Goal: Task Accomplishment & Management: Use online tool/utility

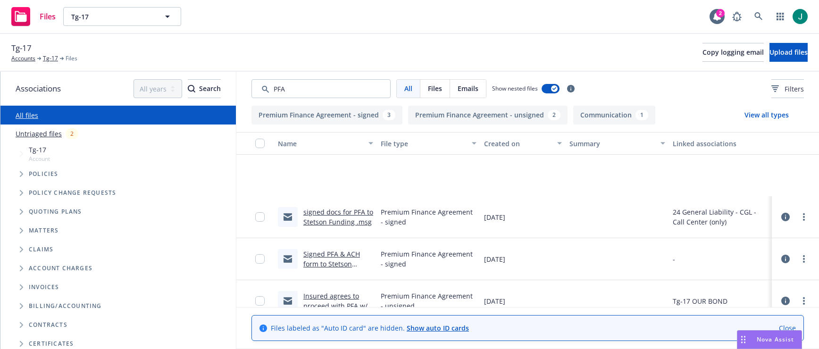
scroll to position [99, 0]
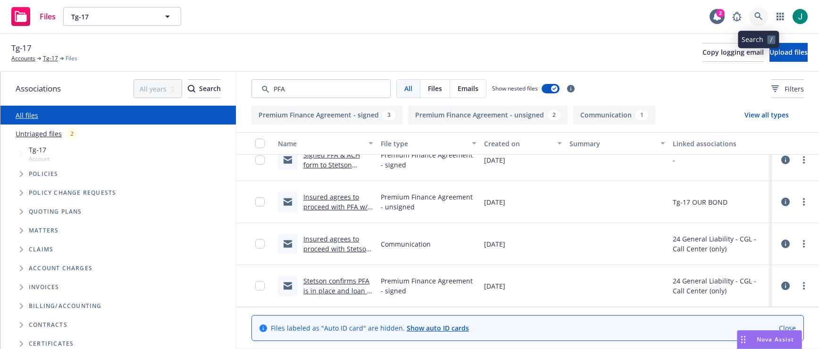
click at [760, 16] on icon at bounding box center [758, 16] width 8 height 8
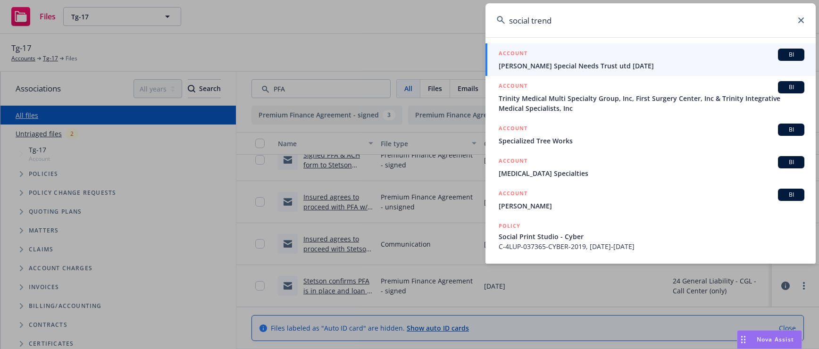
type input "social trendy"
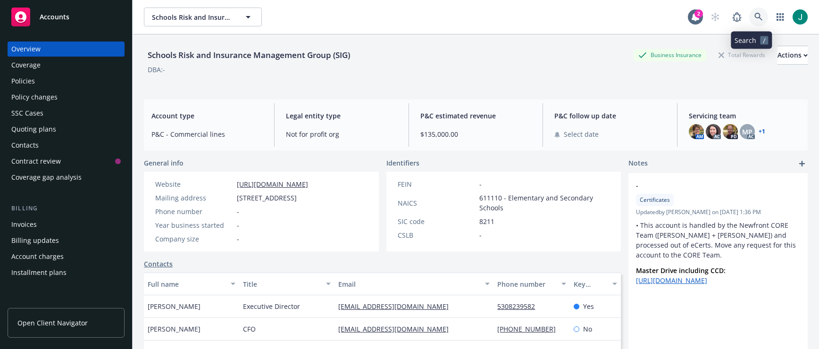
click at [754, 15] on icon at bounding box center [758, 17] width 8 height 8
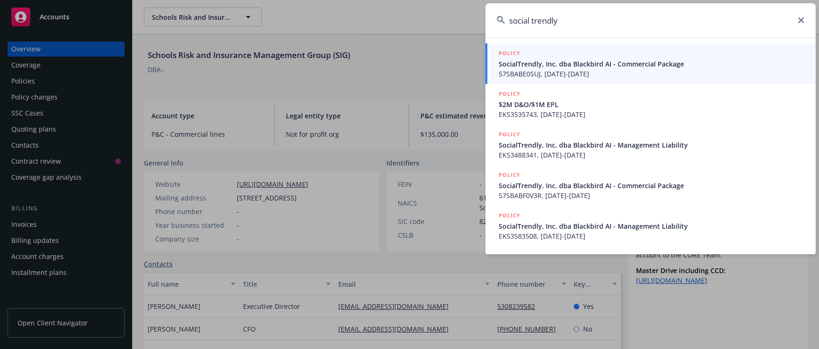
type input "social trendly"
click at [603, 69] on span "57SBABE0SUJ, 03/08/2024-03/08/2025" at bounding box center [652, 74] width 306 height 10
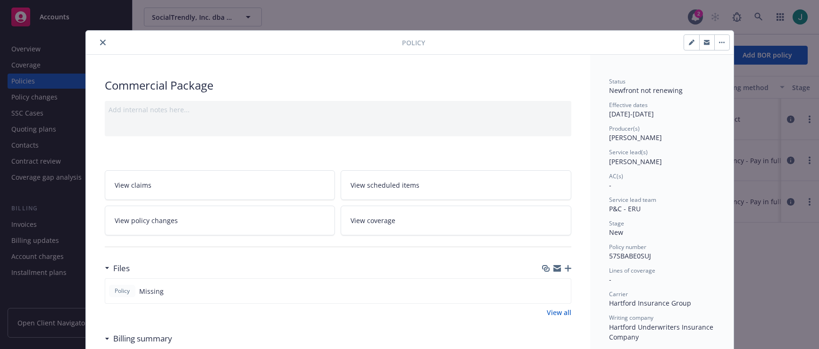
click at [100, 40] on icon "close" at bounding box center [103, 43] width 6 height 6
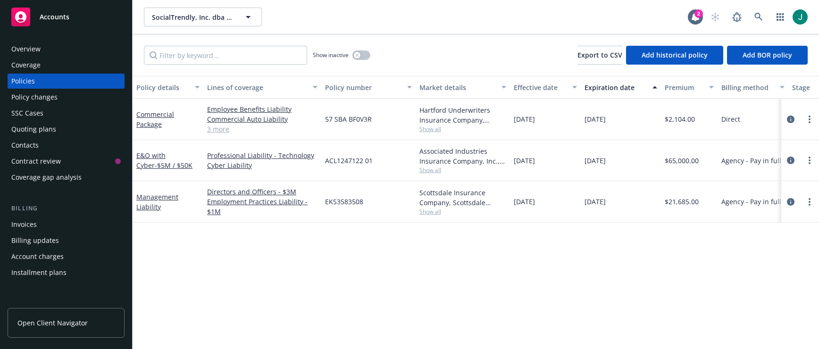
click at [30, 50] on div "Overview" at bounding box center [25, 49] width 29 height 15
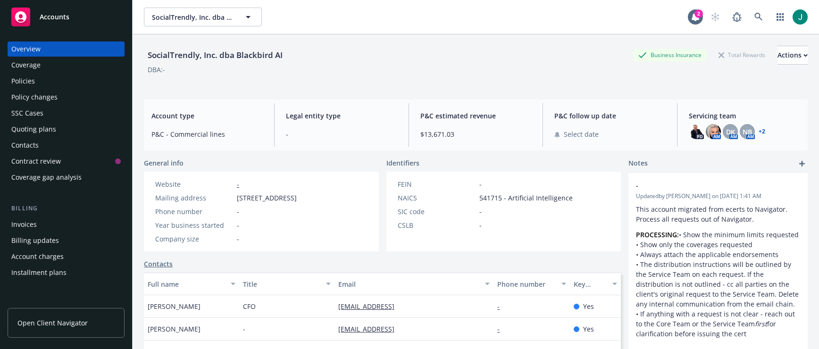
click at [309, 8] on div "SocialTrendly, Inc. dba Blackbird AI SocialTrendly, Inc. dba Blackbird AI" at bounding box center [416, 17] width 544 height 19
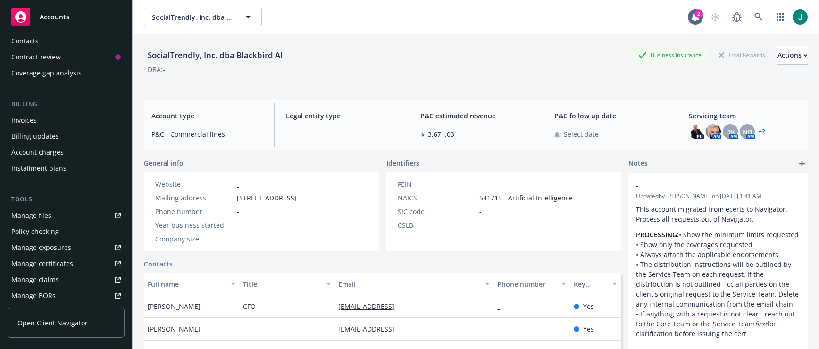
scroll to position [142, 0]
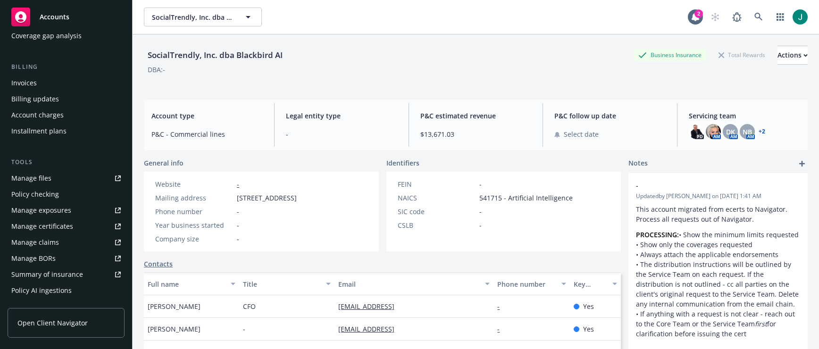
click at [46, 180] on div "Manage files" at bounding box center [31, 178] width 40 height 15
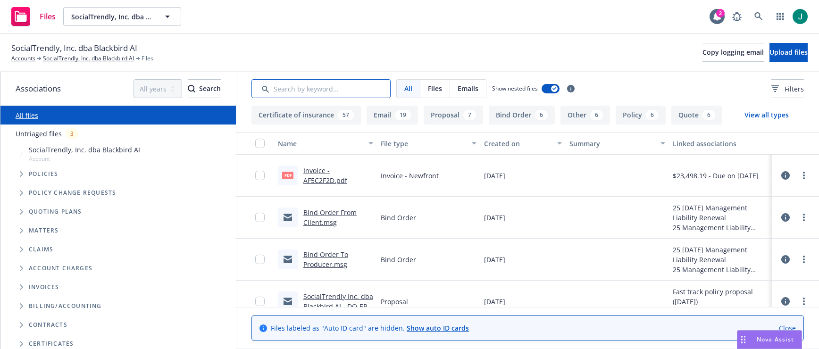
click at [304, 89] on input "Search by keyword..." at bounding box center [320, 88] width 139 height 19
type input "propo"
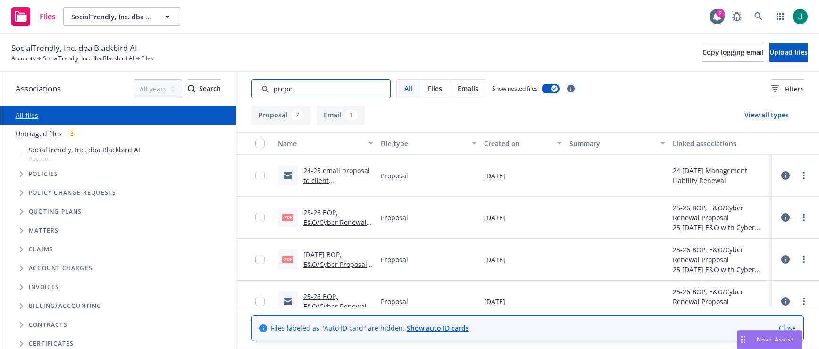
drag, startPoint x: 303, startPoint y: 89, endPoint x: 254, endPoint y: 88, distance: 49.1
click at [254, 88] on input "Search by keyword..." at bounding box center [320, 88] width 139 height 19
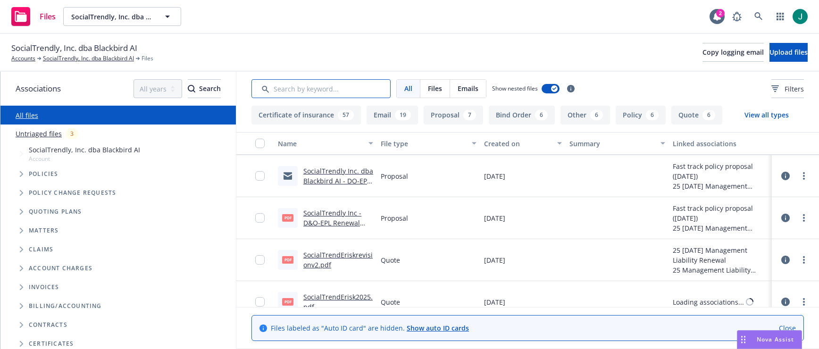
scroll to position [142, 0]
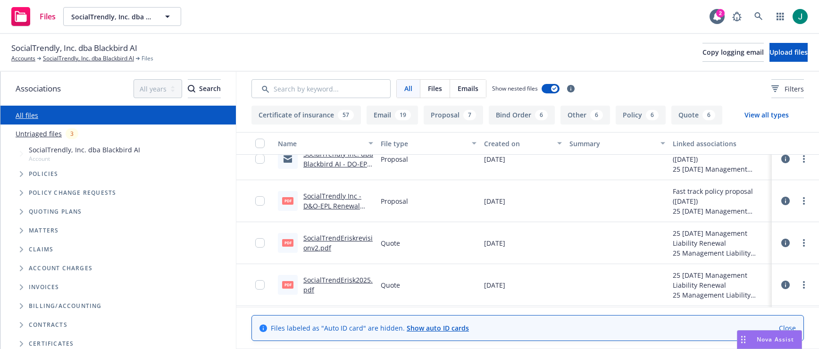
click at [323, 198] on link "SocialTrendly Inc - D&O-EPL Renewal Proposal exp 07.26.2025.pdf" at bounding box center [332, 211] width 58 height 39
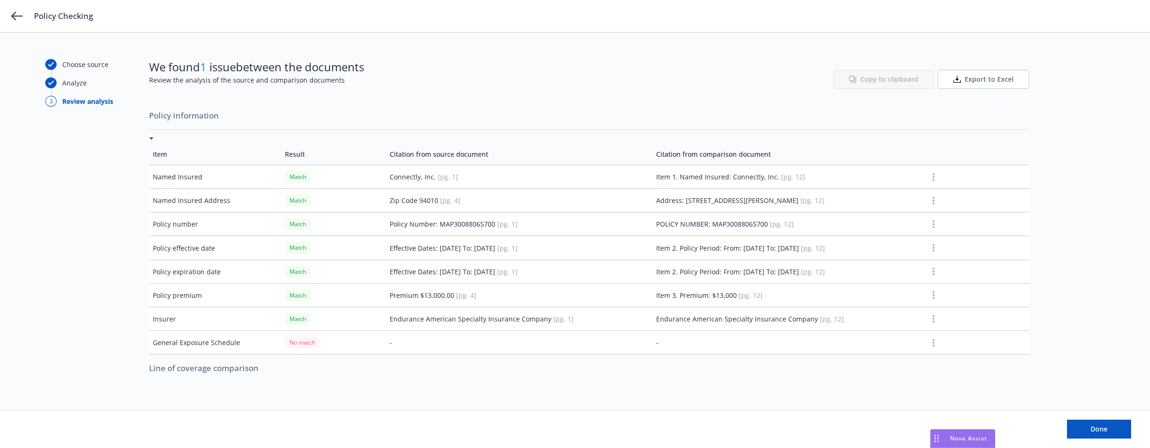
click at [982, 78] on span "Export to Excel" at bounding box center [989, 79] width 49 height 9
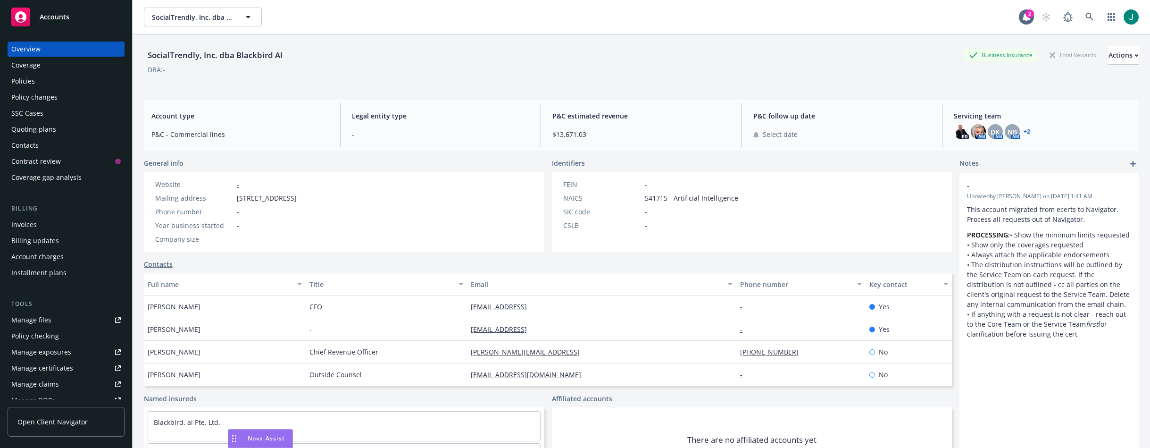
scroll to position [142, 0]
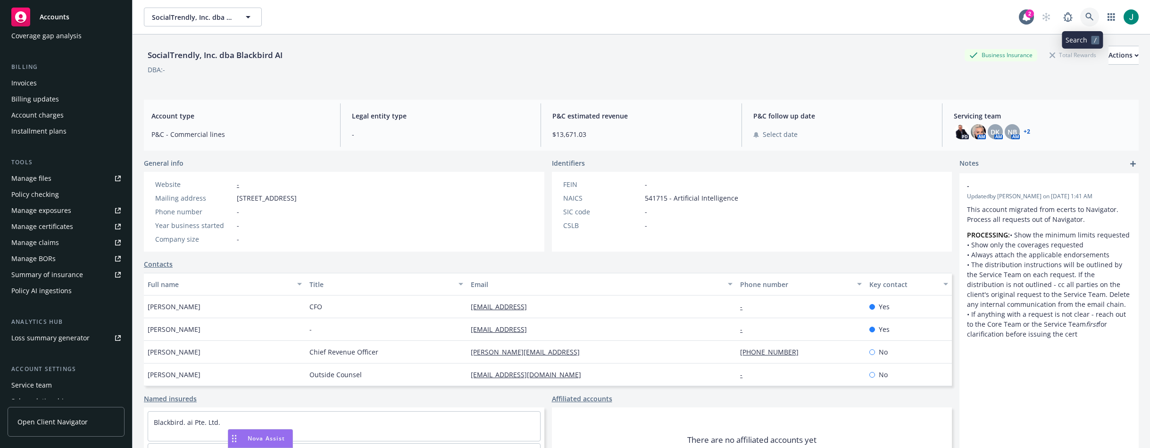
click at [818, 14] on icon at bounding box center [1089, 17] width 8 height 8
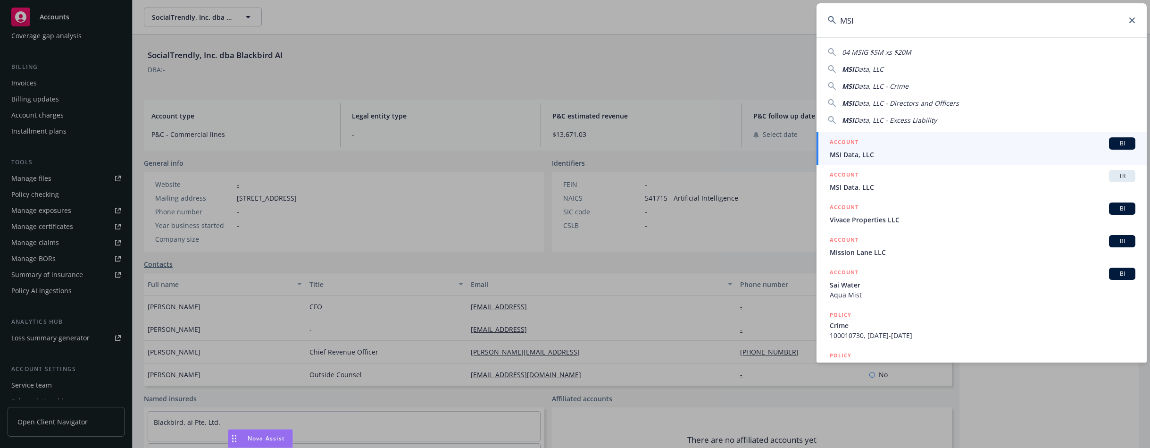
type input "MSI"
click at [818, 150] on span "MSI Data, LLC" at bounding box center [983, 155] width 306 height 10
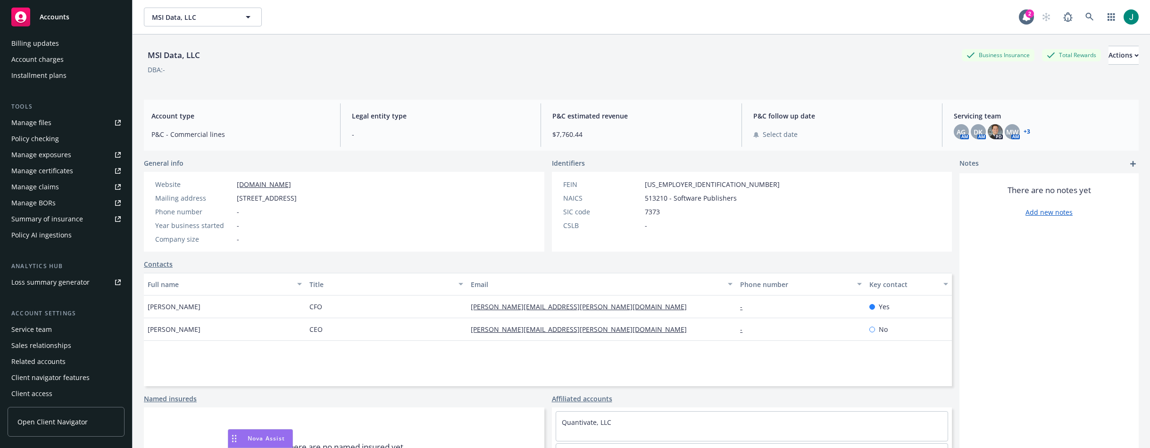
scroll to position [199, 0]
click at [50, 134] on div "Policy checking" at bounding box center [35, 136] width 48 height 15
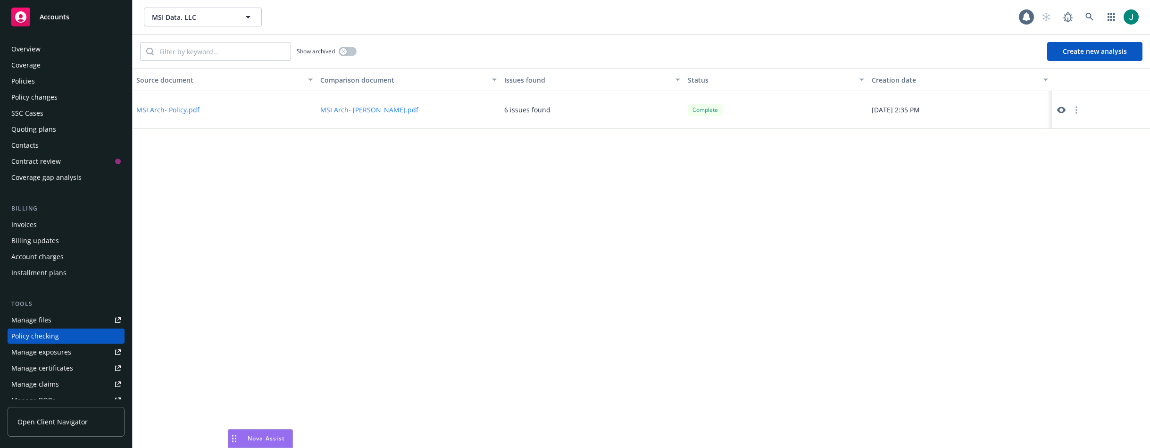
scroll to position [97, 0]
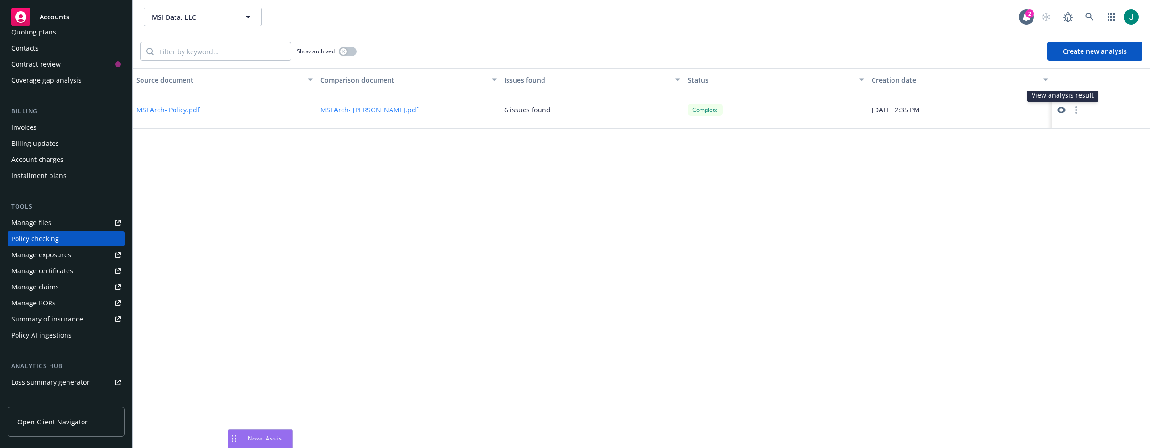
click at [818, 108] on icon at bounding box center [1061, 110] width 8 height 8
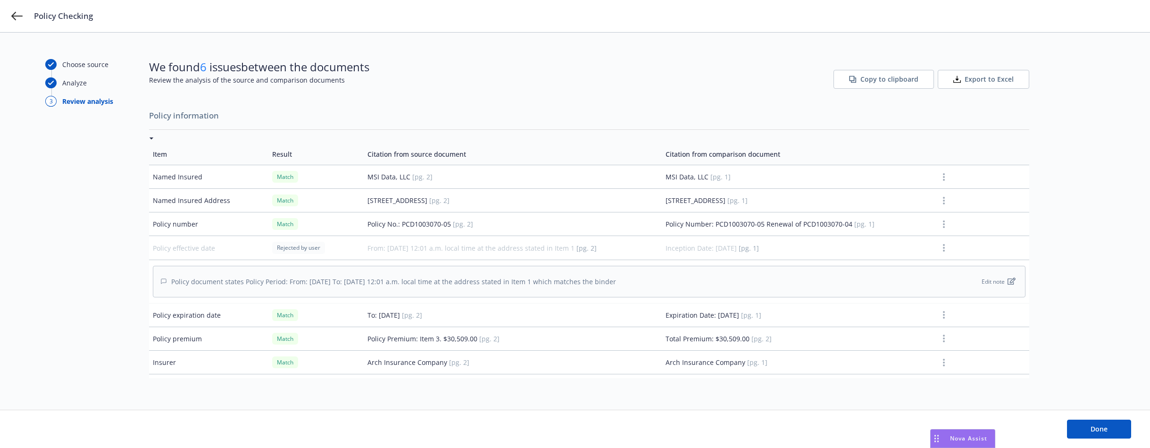
click at [966, 77] on button "Export to Excel" at bounding box center [984, 79] width 92 height 19
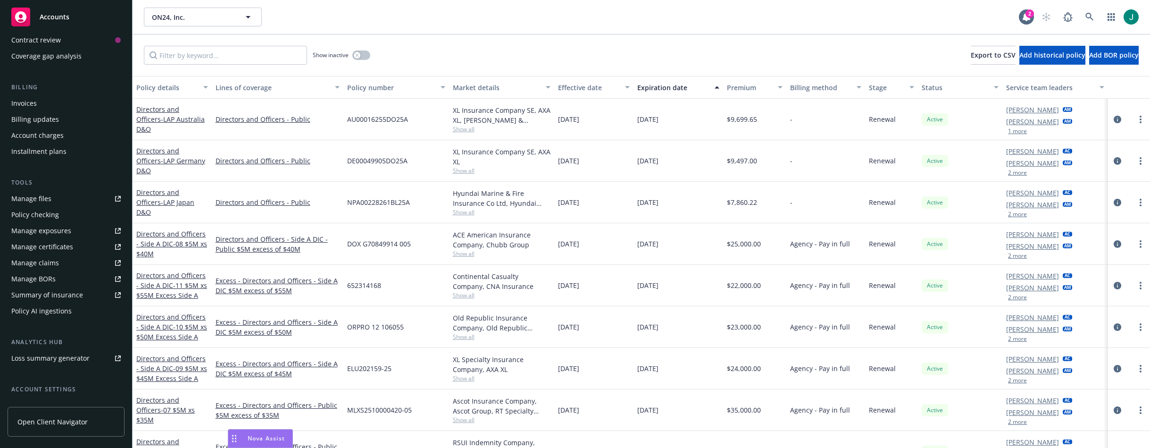
scroll to position [142, 0]
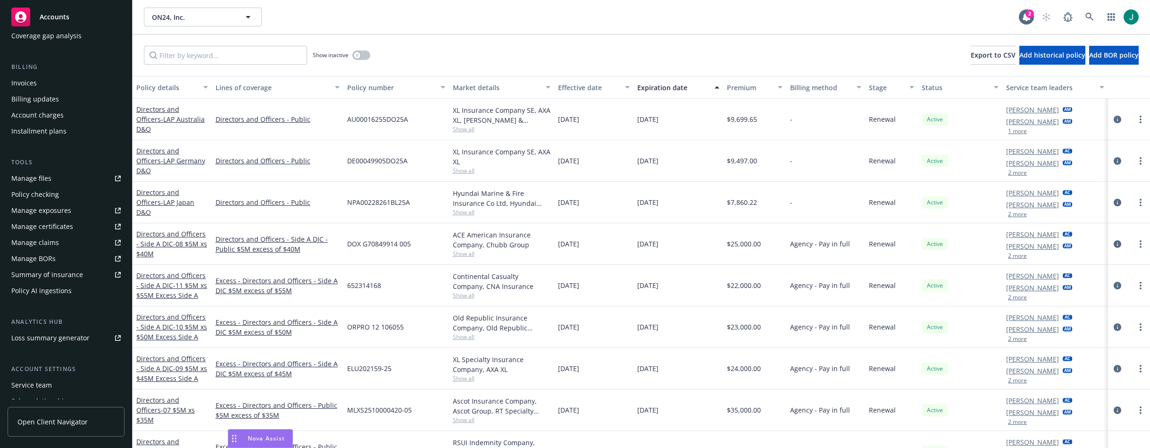
click at [40, 195] on div "Policy checking" at bounding box center [35, 194] width 48 height 15
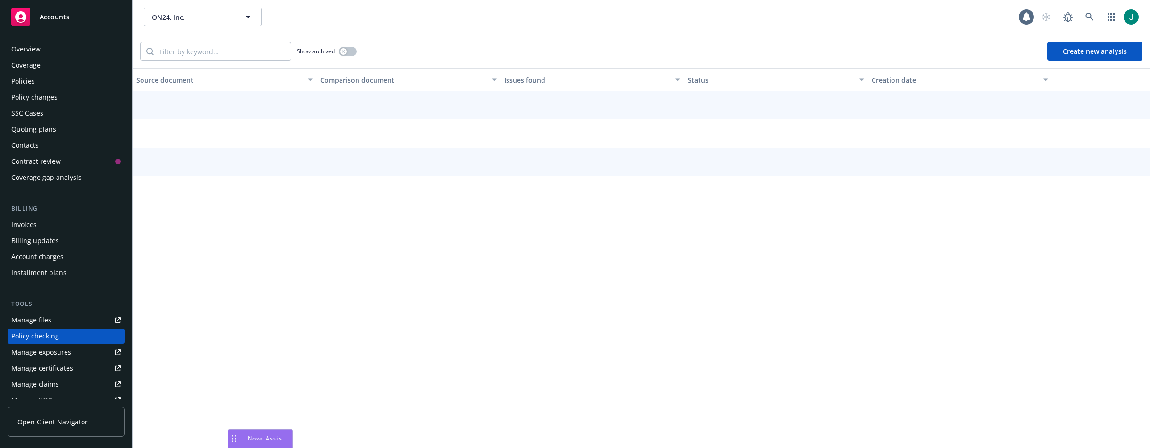
scroll to position [97, 0]
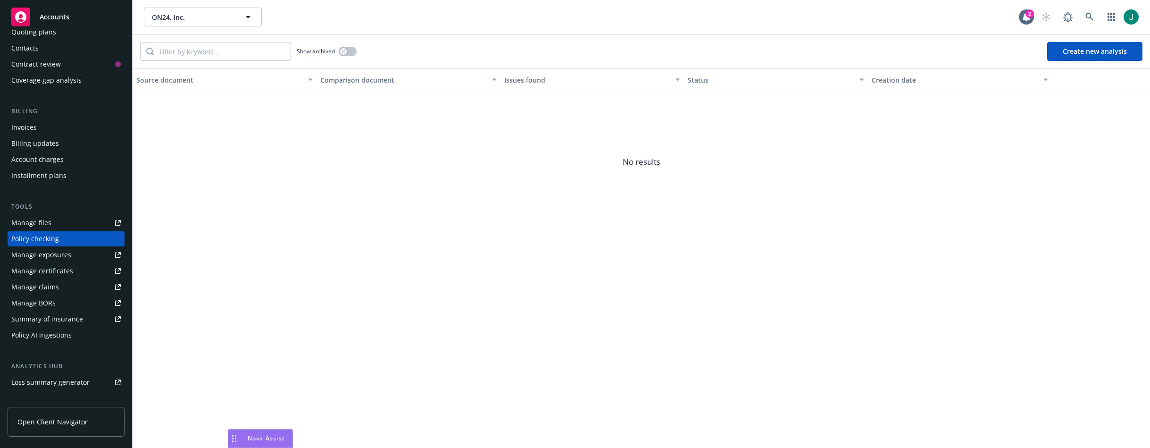
click at [1093, 52] on button "Create new analysis" at bounding box center [1094, 51] width 95 height 19
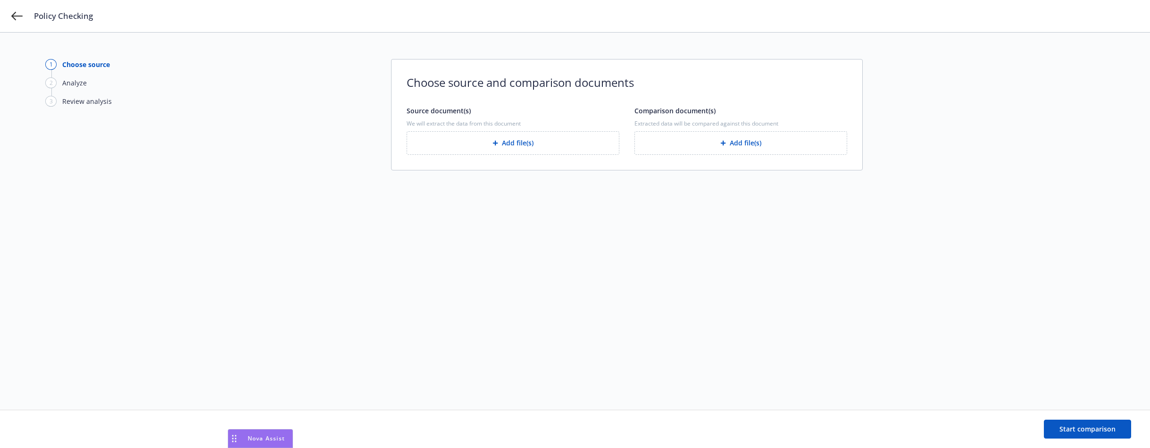
click at [533, 143] on button "Add file(s)" at bounding box center [513, 143] width 213 height 24
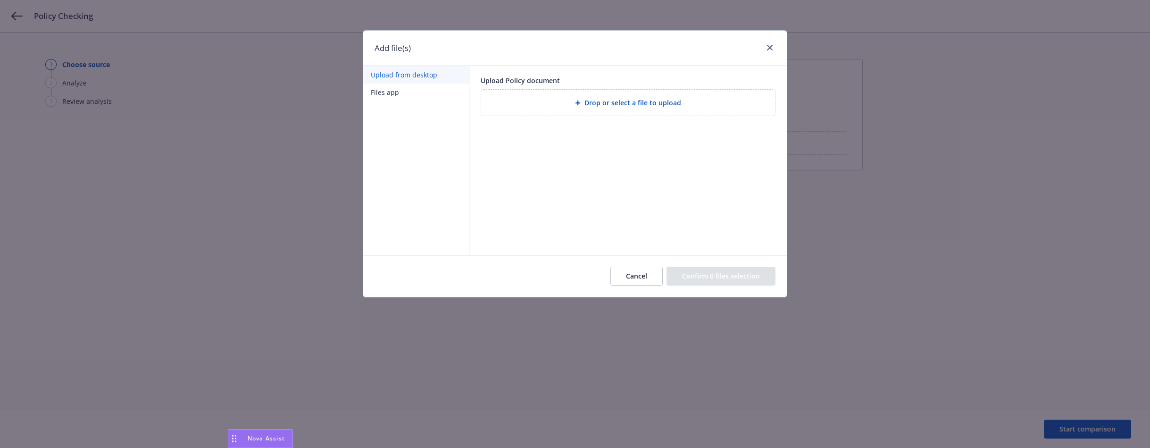
click at [392, 92] on button "Files app" at bounding box center [416, 91] width 106 height 17
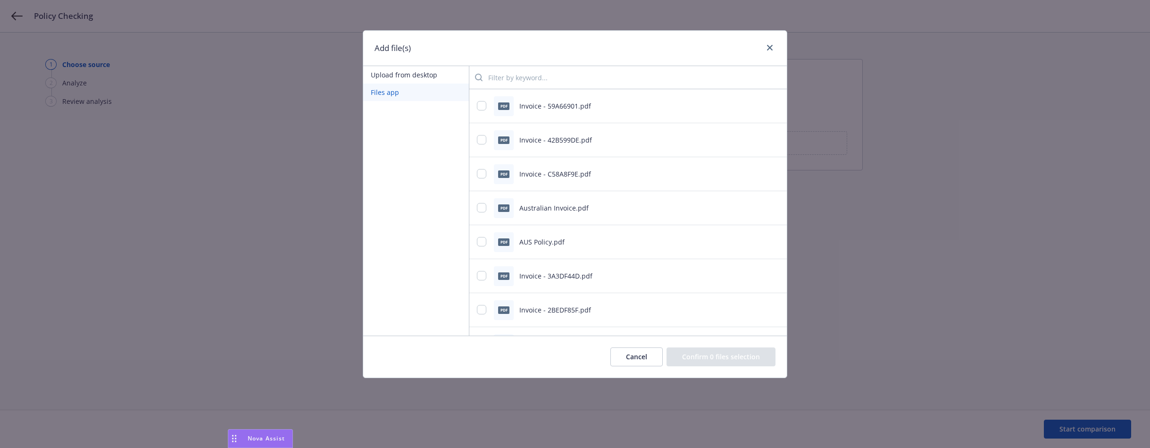
click at [510, 79] on input "search" at bounding box center [631, 77] width 297 height 19
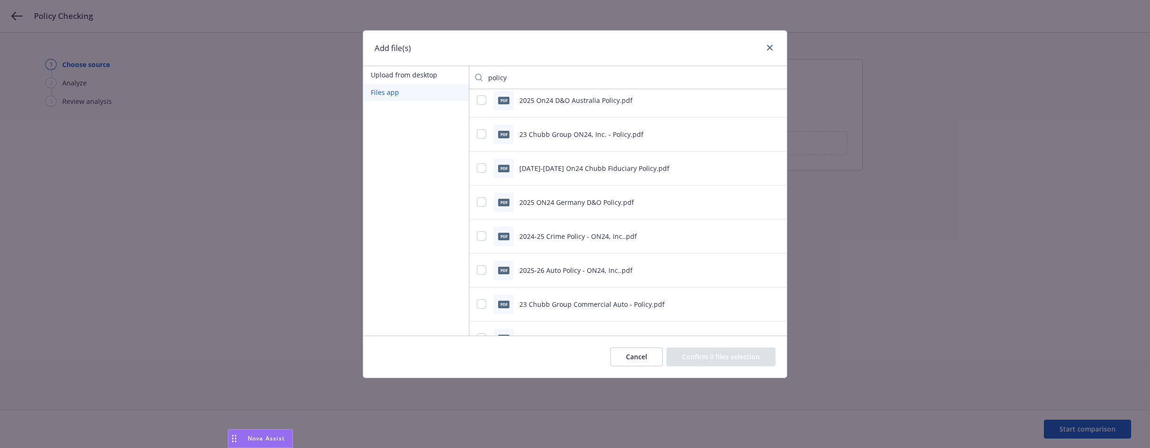
scroll to position [943, 0]
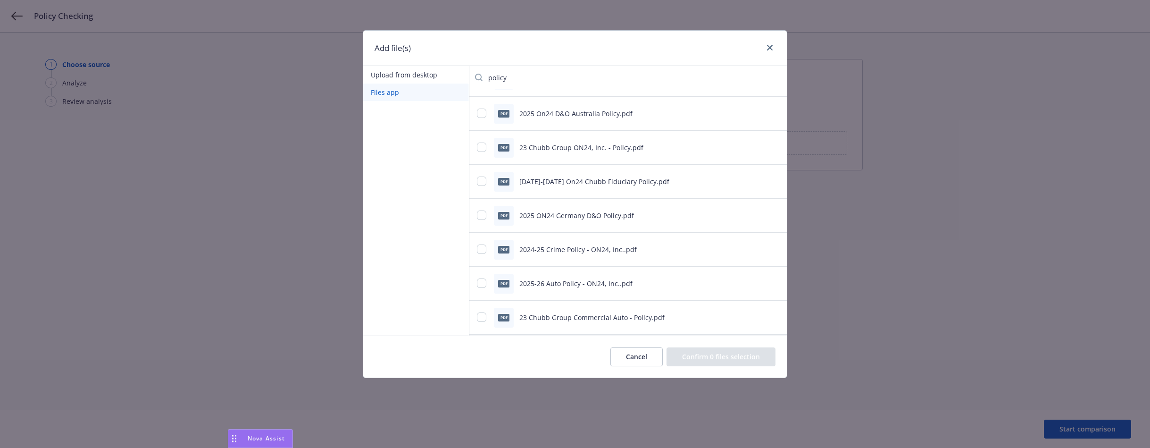
drag, startPoint x: 514, startPoint y: 78, endPoint x: 482, endPoint y: 78, distance: 32.1
click at [482, 78] on div "policy" at bounding box center [624, 77] width 310 height 19
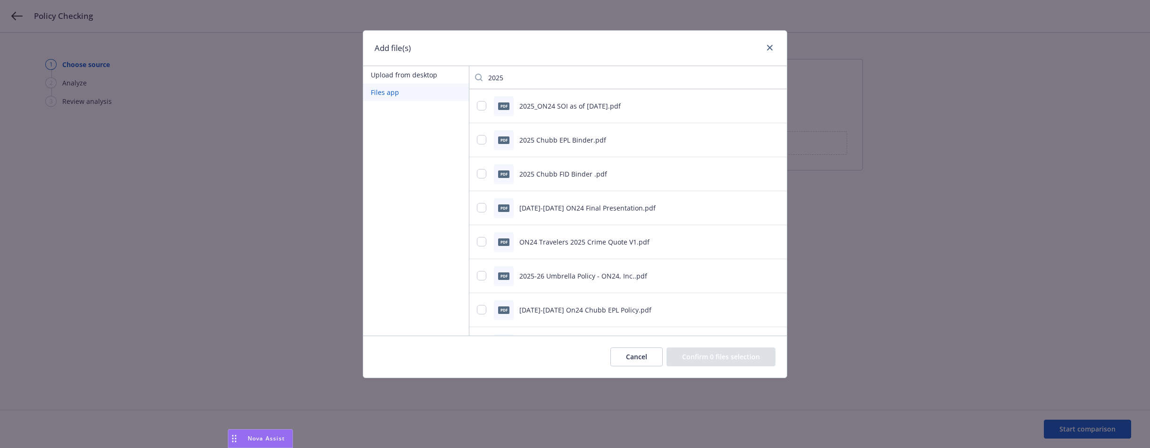
type input "2025"
click at [481, 311] on input "checkbox" at bounding box center [481, 309] width 9 height 9
checkbox input "true"
drag, startPoint x: 525, startPoint y: 76, endPoint x: 481, endPoint y: 76, distance: 43.4
click at [481, 76] on div "2025" at bounding box center [624, 77] width 310 height 19
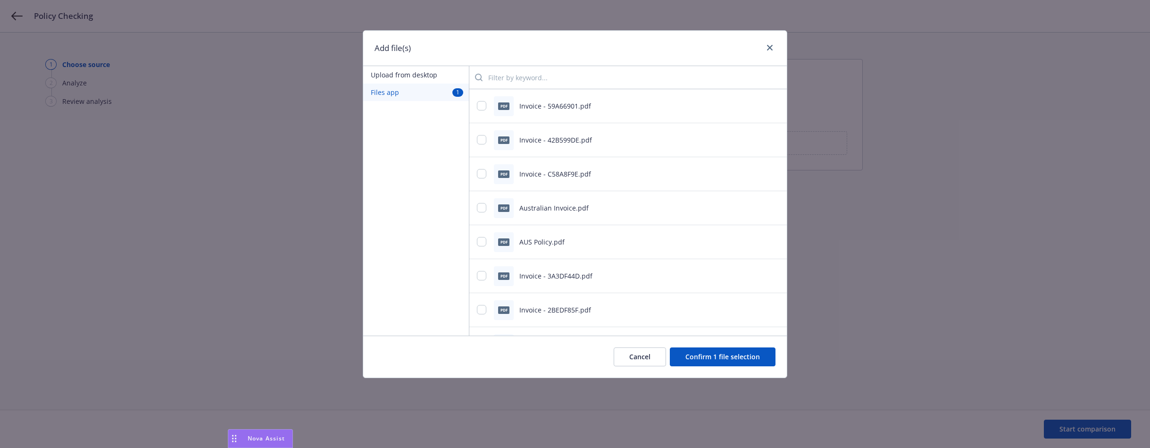
click at [717, 360] on button "Confirm 1 file selection" at bounding box center [723, 356] width 106 height 19
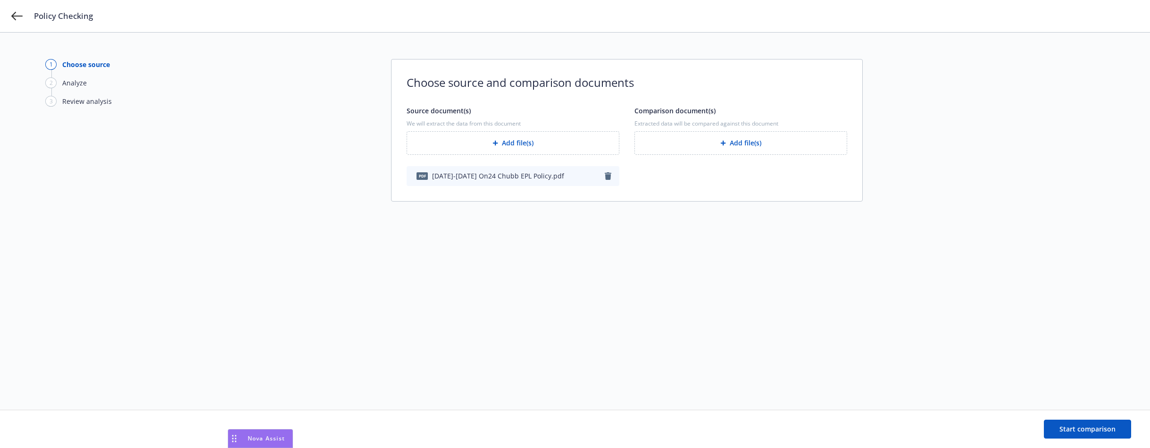
click at [742, 140] on button "Add file(s)" at bounding box center [740, 143] width 213 height 24
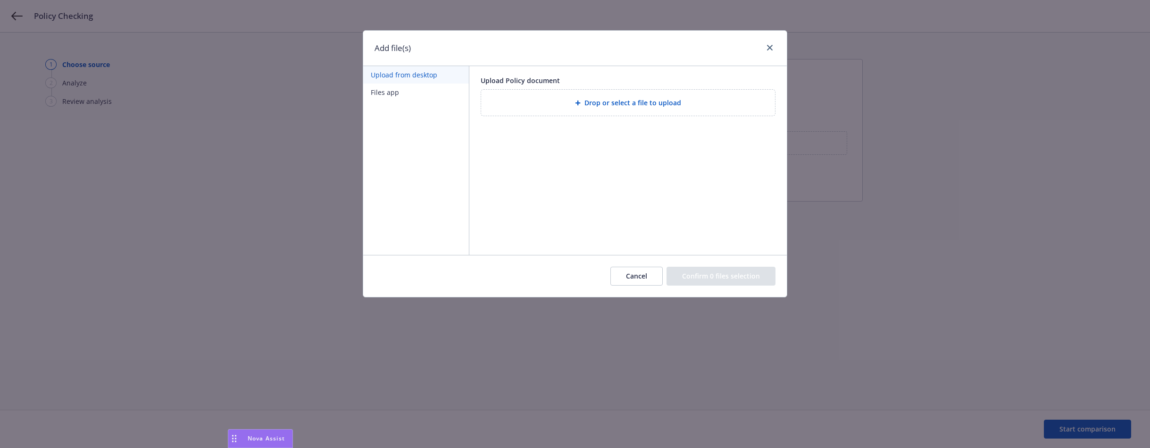
click at [382, 94] on button "Files app" at bounding box center [416, 91] width 106 height 17
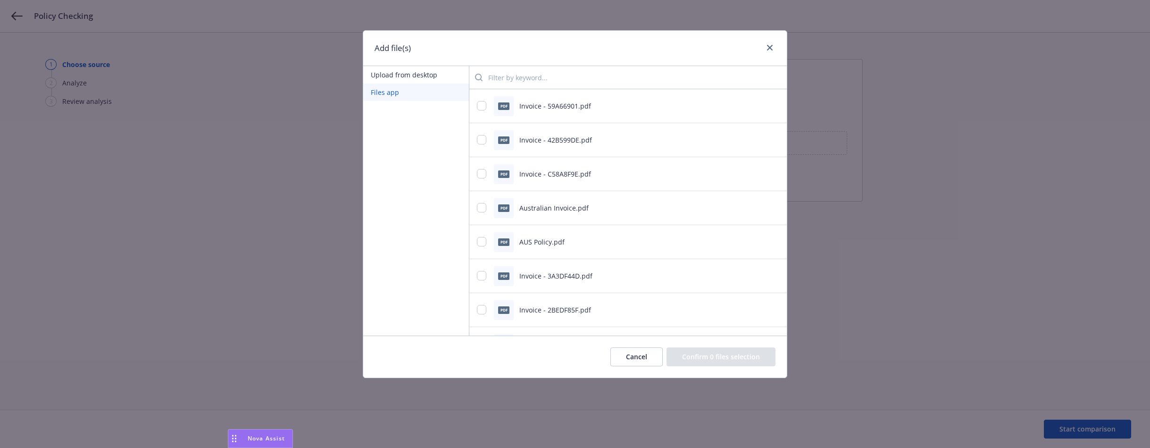
click at [492, 77] on input "search" at bounding box center [631, 77] width 297 height 19
type input "epl"
click at [478, 173] on input "checkbox" at bounding box center [481, 173] width 9 height 9
checkbox input "true"
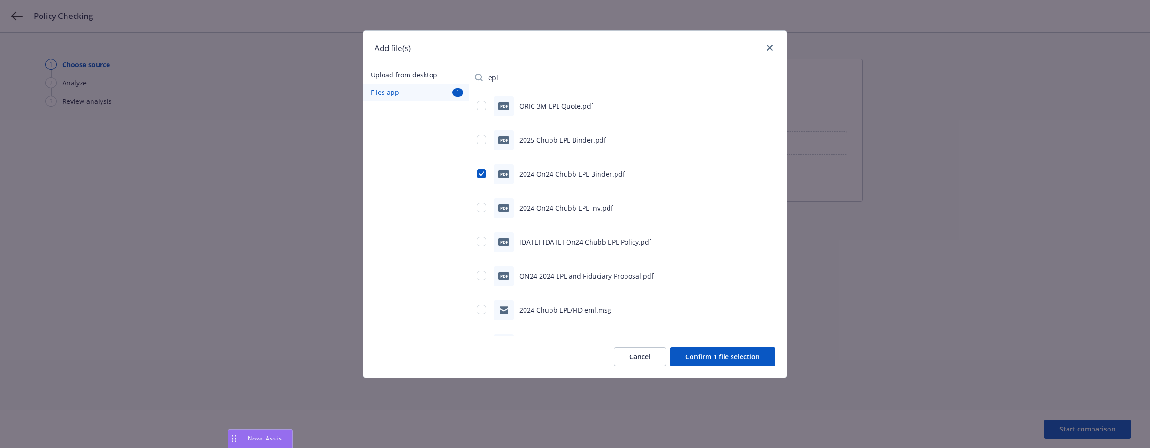
click at [688, 358] on button "Confirm 1 file selection" at bounding box center [723, 356] width 106 height 19
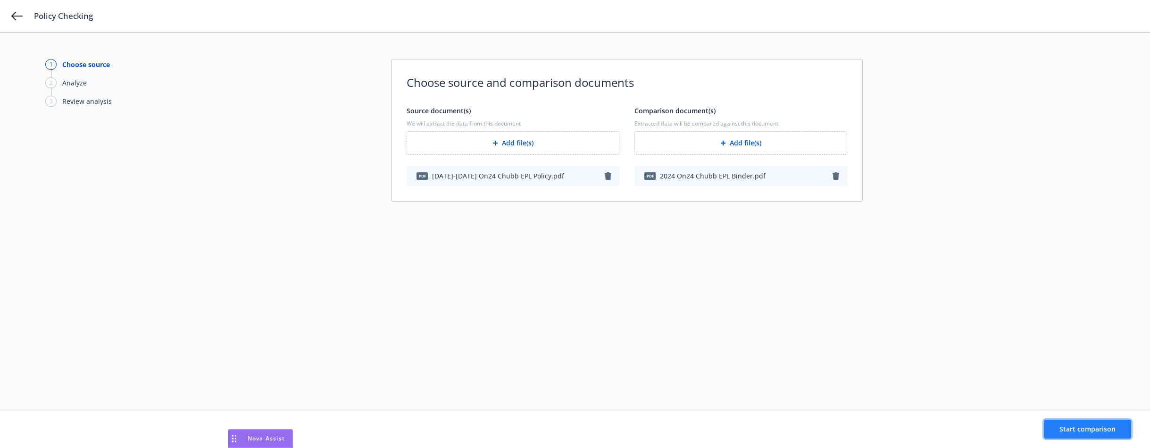
click at [1087, 428] on span "Start comparison" at bounding box center [1088, 428] width 56 height 9
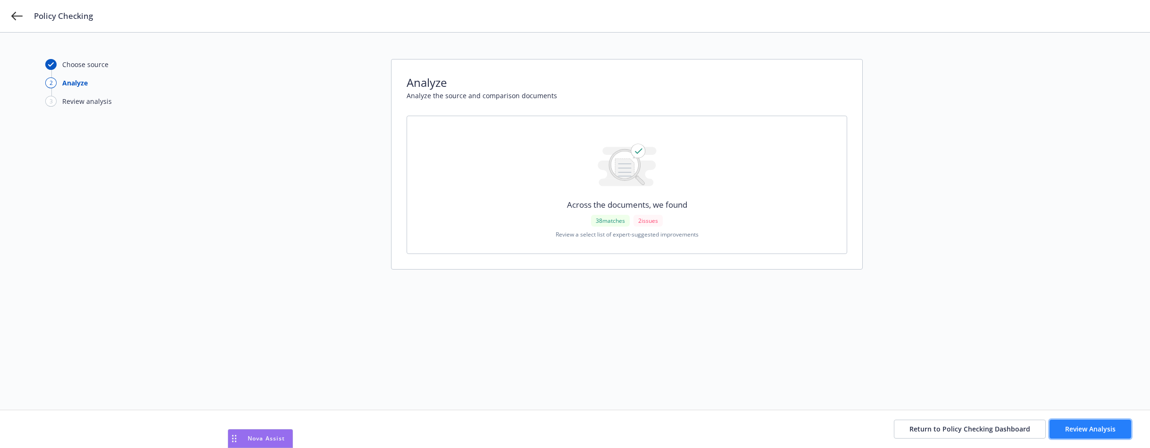
click at [1075, 429] on span "Review Analysis" at bounding box center [1090, 428] width 50 height 9
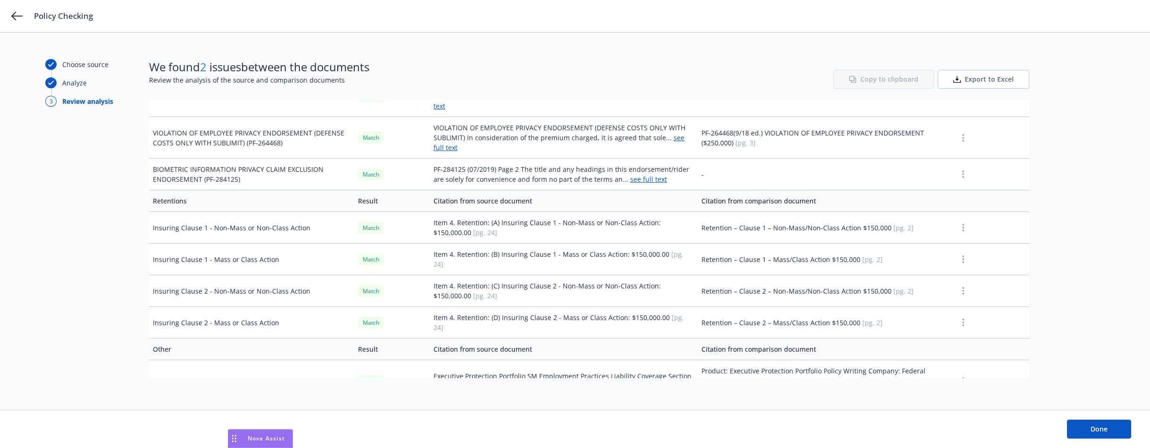
scroll to position [1201, 0]
click at [962, 447] on icon "button" at bounding box center [963, 453] width 2 height 8
click at [246, 432] on td "Extended reporting period" at bounding box center [251, 453] width 205 height 42
click at [443, 432] on td "Item 6. Extended Reporting Period: (A) Additional Period: (B) Additional Premiu…" at bounding box center [564, 453] width 268 height 42
click at [958, 447] on button "button" at bounding box center [963, 452] width 11 height 11
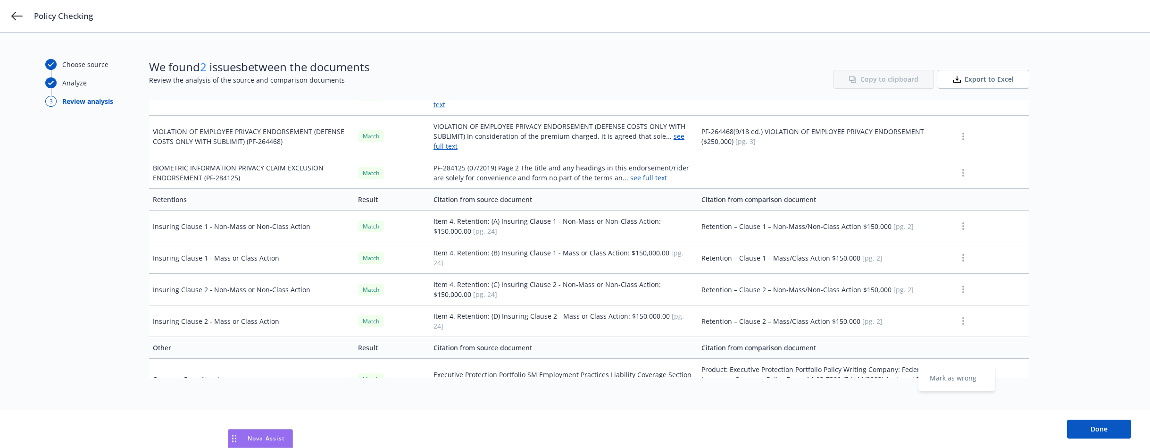
click at [1001, 432] on td at bounding box center [991, 453] width 75 height 42
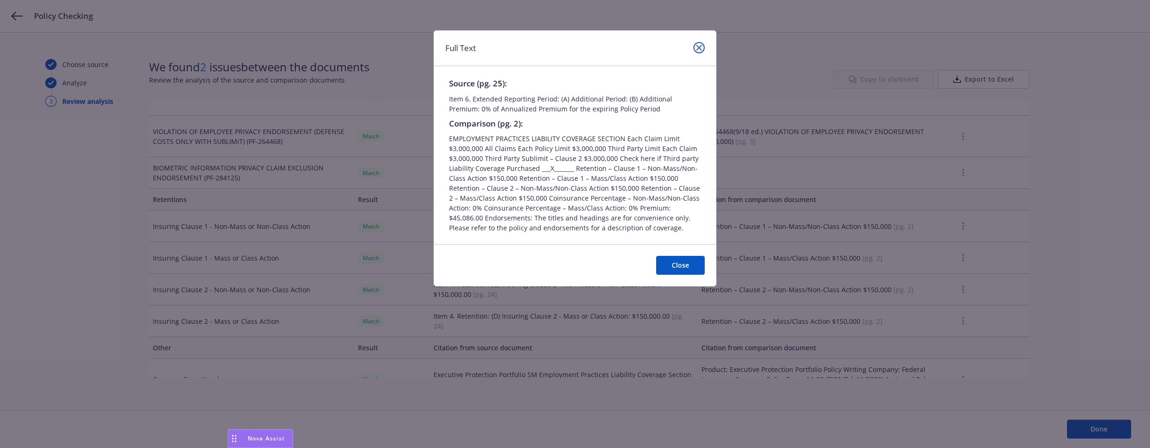
click at [699, 48] on icon "close" at bounding box center [699, 48] width 6 height 6
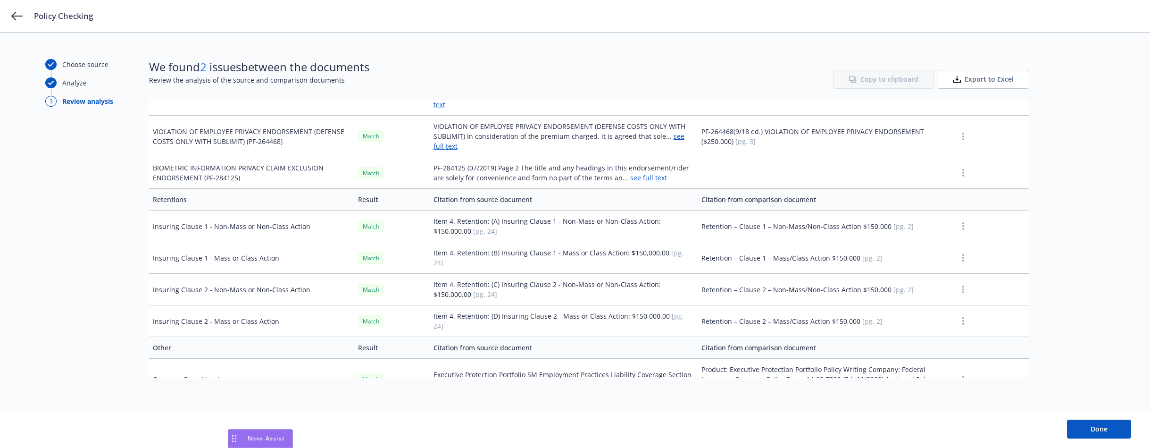
click at [962, 447] on icon "button" at bounding box center [963, 453] width 2 height 8
click at [959, 378] on link "Mark as wrong" at bounding box center [956, 377] width 77 height 19
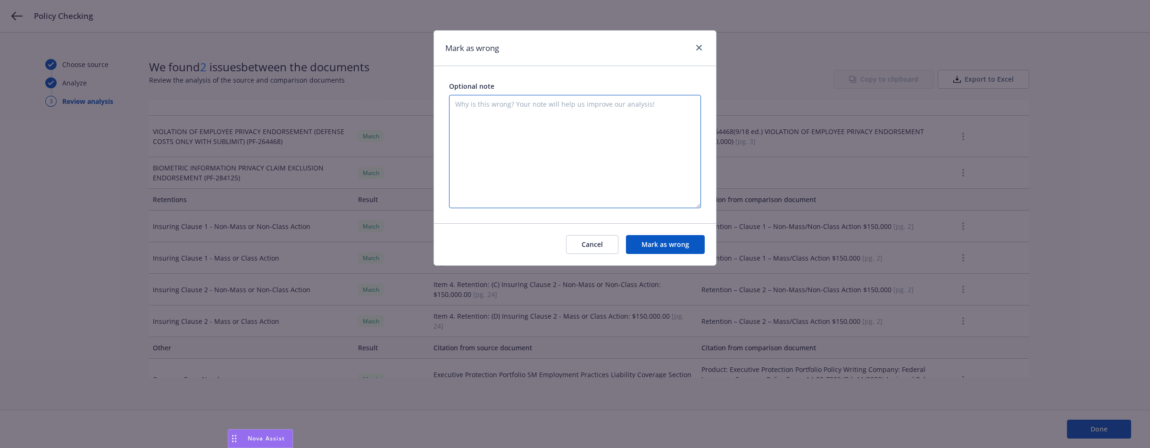
click at [467, 108] on textarea at bounding box center [575, 151] width 252 height 113
type textarea "It is comparing two different things - Extended Reporting Period Vs. the EPL co…"
click at [651, 241] on button "Mark as wrong" at bounding box center [665, 244] width 79 height 19
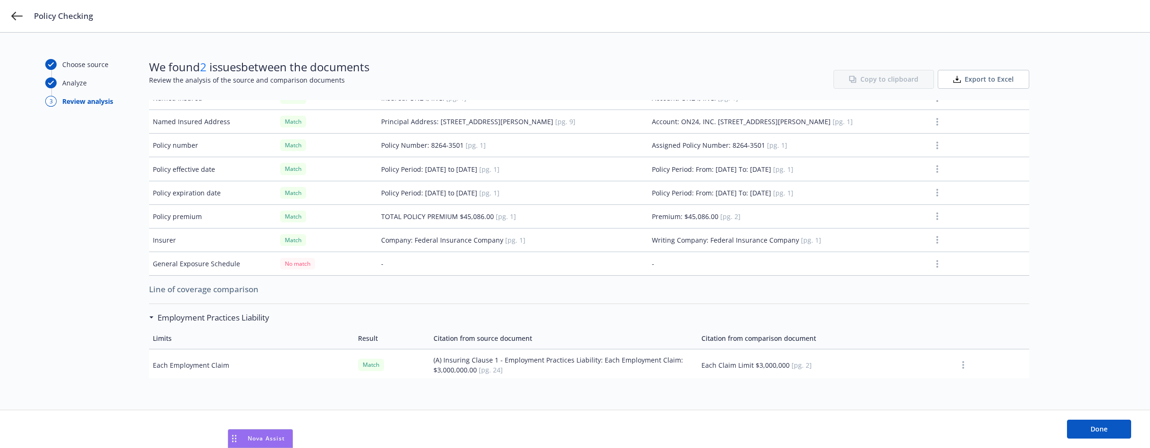
scroll to position [94, 0]
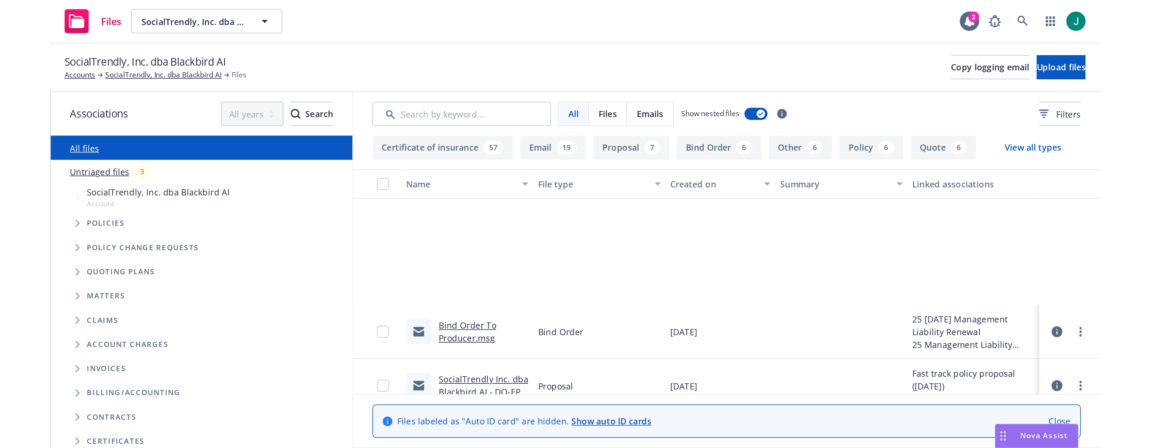
scroll to position [142, 0]
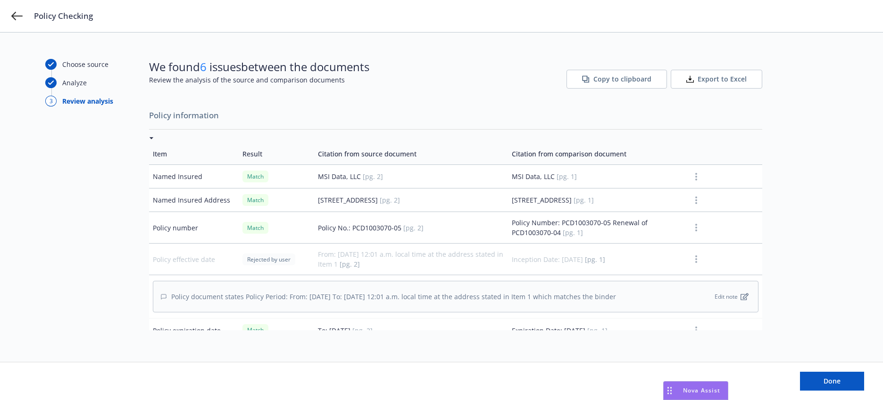
drag, startPoint x: 686, startPoint y: 388, endPoint x: 794, endPoint y: 378, distance: 108.5
click at [794, 378] on body "Policy Checking Choose source Analyze 3 Review analysis We found 6 issues betwe…" at bounding box center [441, 200] width 883 height 400
drag, startPoint x: 667, startPoint y: 389, endPoint x: 731, endPoint y: 366, distance: 67.9
click at [731, 366] on body "Policy Checking Choose source Analyze 3 Review analysis We found 6 issues betwe…" at bounding box center [441, 200] width 883 height 400
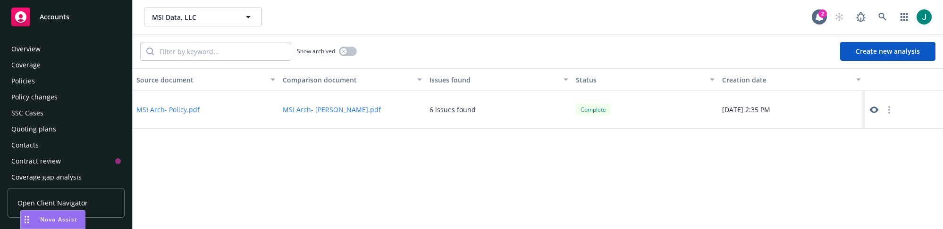
scroll to position [97, 0]
